Goal: Navigation & Orientation: Find specific page/section

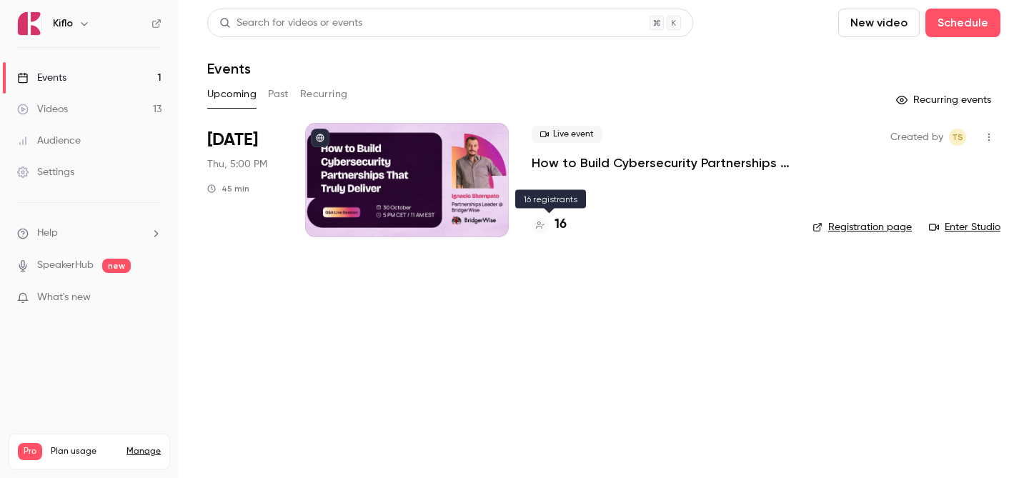
click at [554, 226] on h4 "16" at bounding box center [560, 224] width 12 height 19
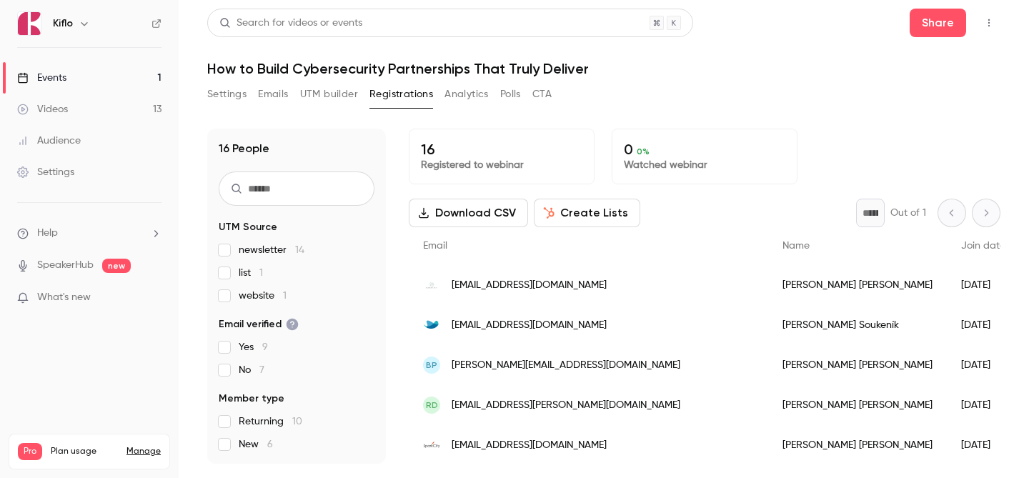
click at [90, 76] on link "Events 1" at bounding box center [89, 77] width 179 height 31
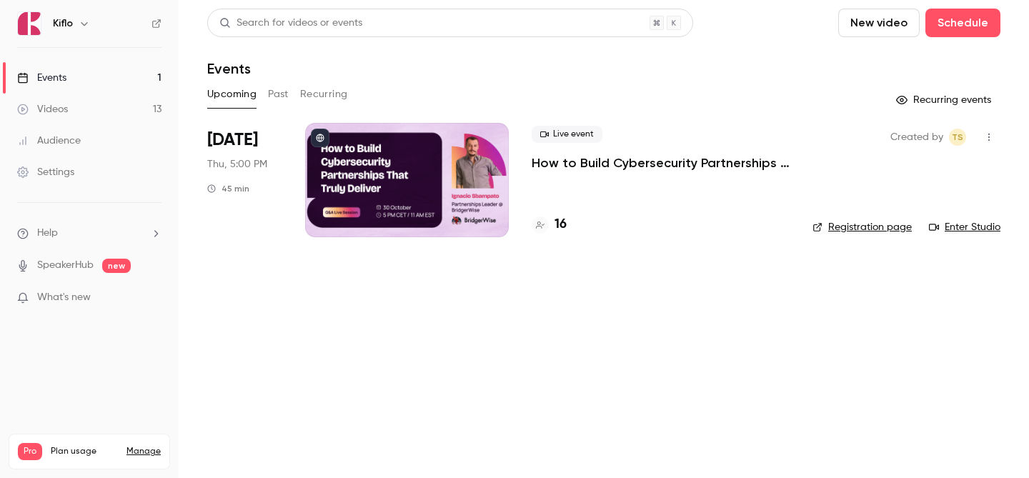
click at [94, 88] on link "Events 1" at bounding box center [89, 77] width 179 height 31
